Goal: Check status

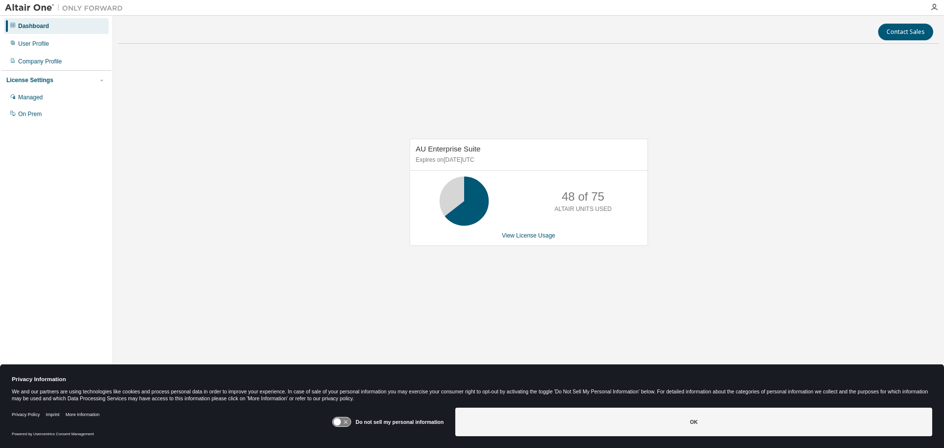
drag, startPoint x: 263, startPoint y: 89, endPoint x: 366, endPoint y: 65, distance: 105.5
click at [264, 89] on div "AU Enterprise Suite Expires on [DATE] UTC 48 of 75 ALTAIR UNITS USED View Licen…" at bounding box center [528, 197] width 821 height 291
